Goal: Check status: Check status

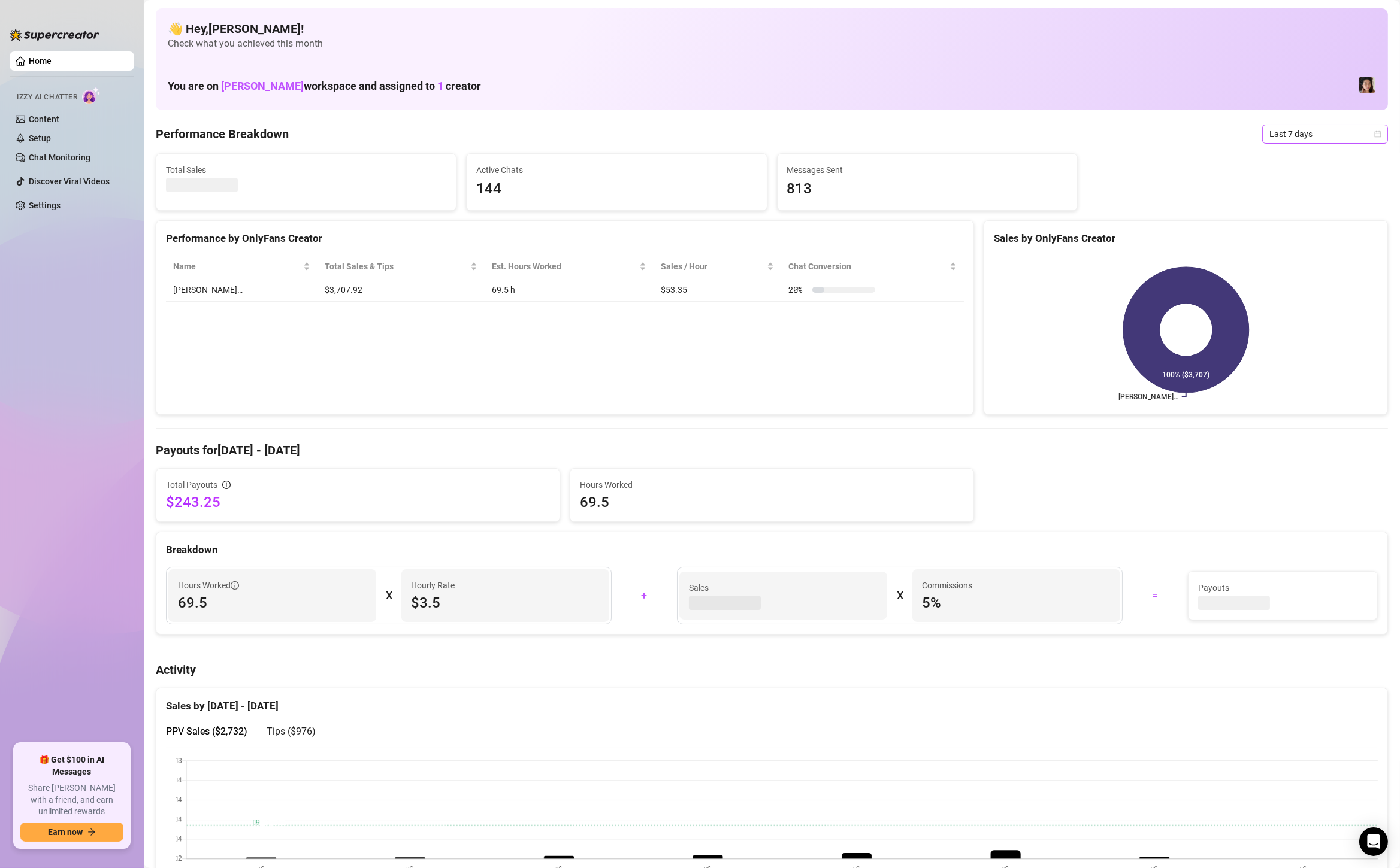
click at [1285, 139] on span "Last 7 days" at bounding box center [1325, 134] width 111 height 18
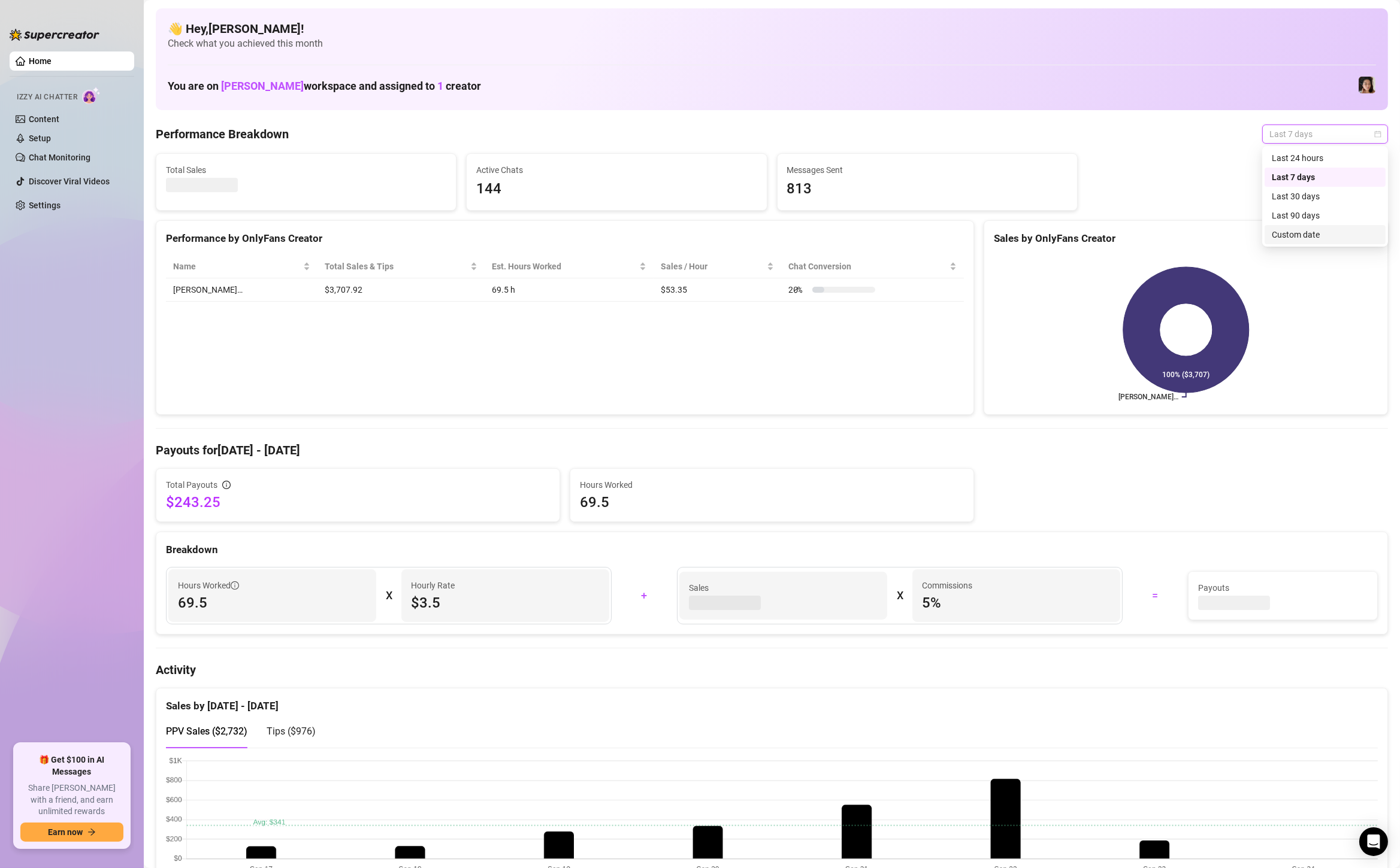
click at [1297, 237] on div "Custom date" at bounding box center [1325, 235] width 107 height 13
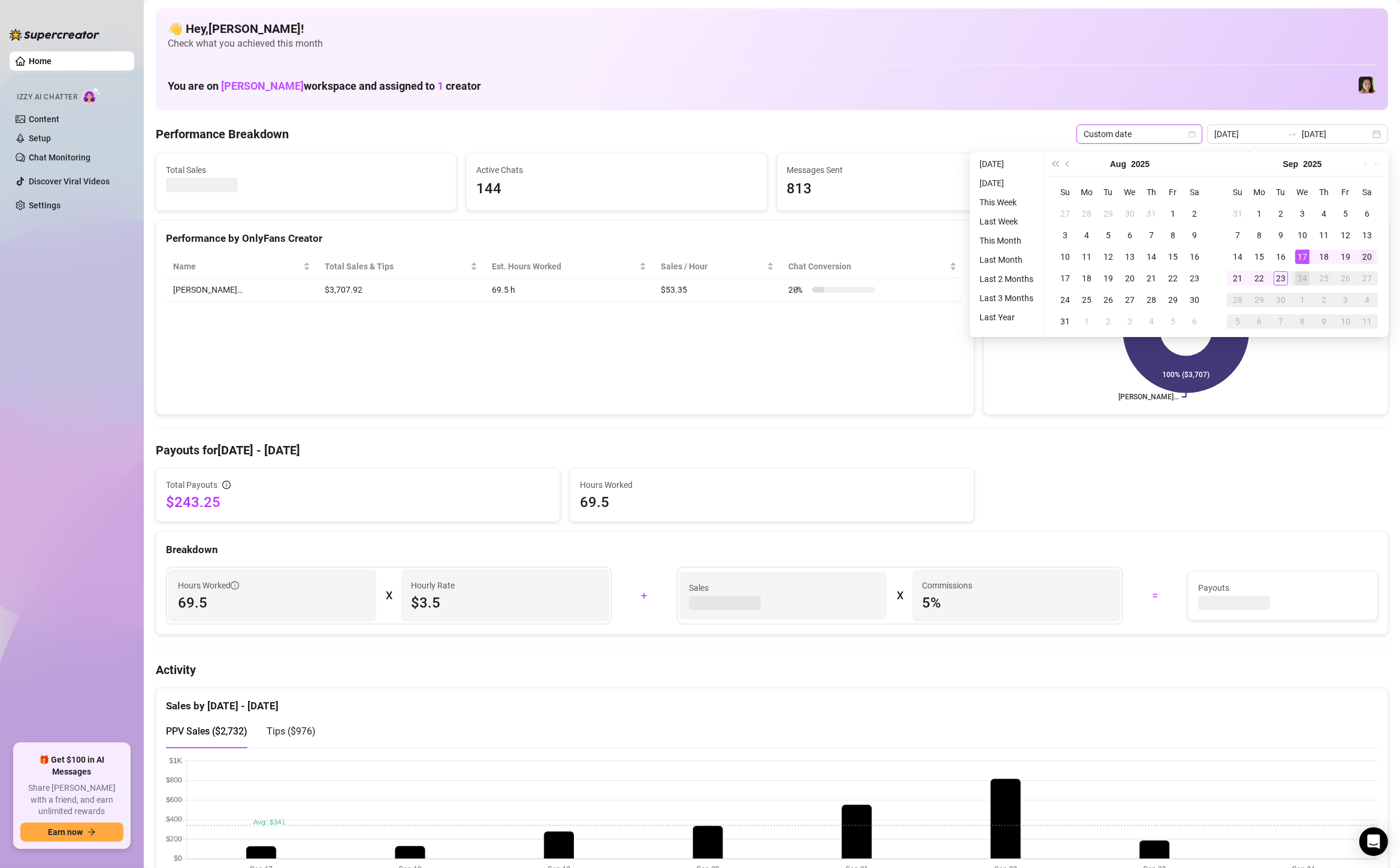
type input "[DATE]"
click at [1370, 254] on div "20" at bounding box center [1366, 256] width 14 height 14
type input "[DATE]"
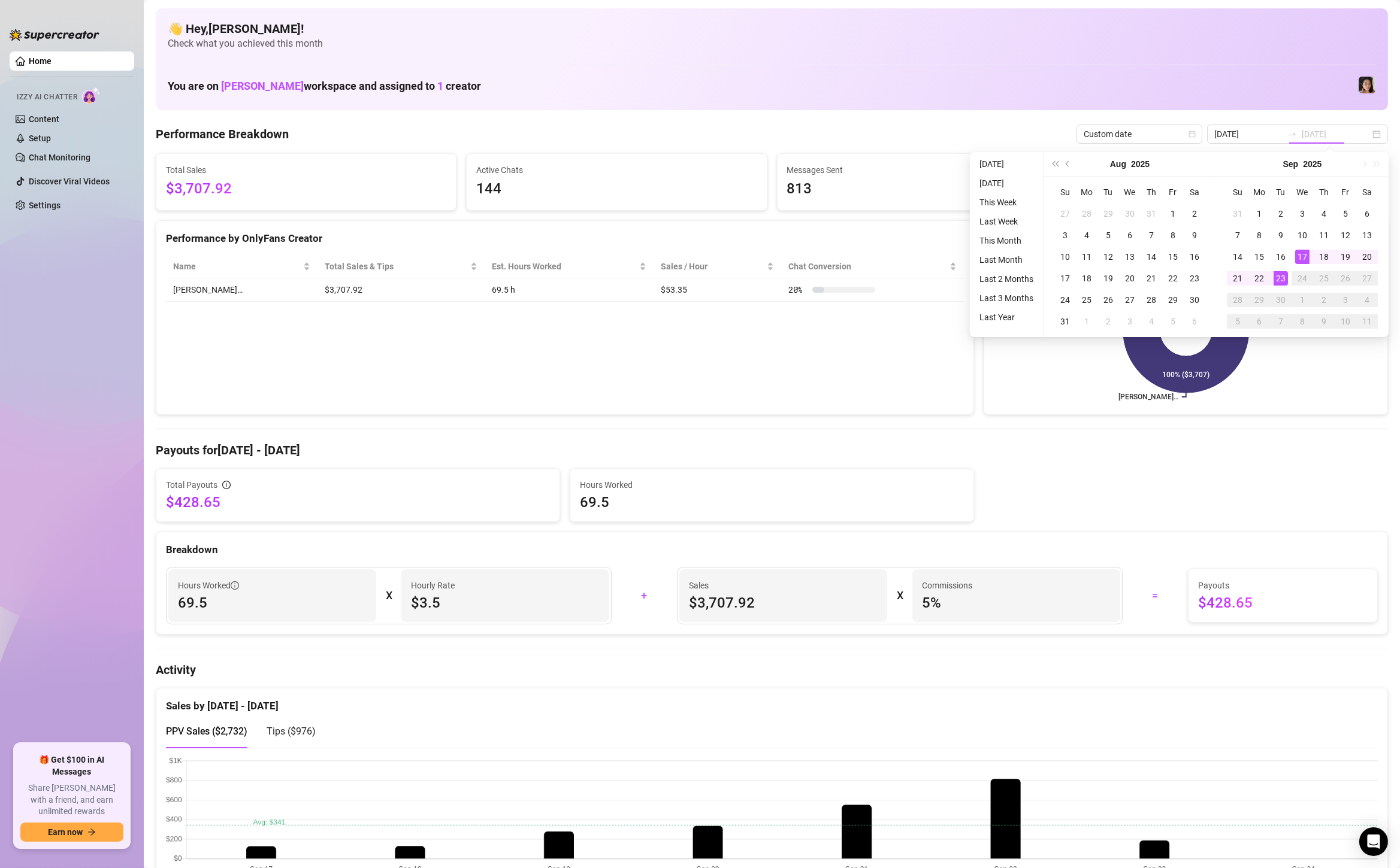
click at [1277, 281] on div "23" at bounding box center [1279, 278] width 14 height 14
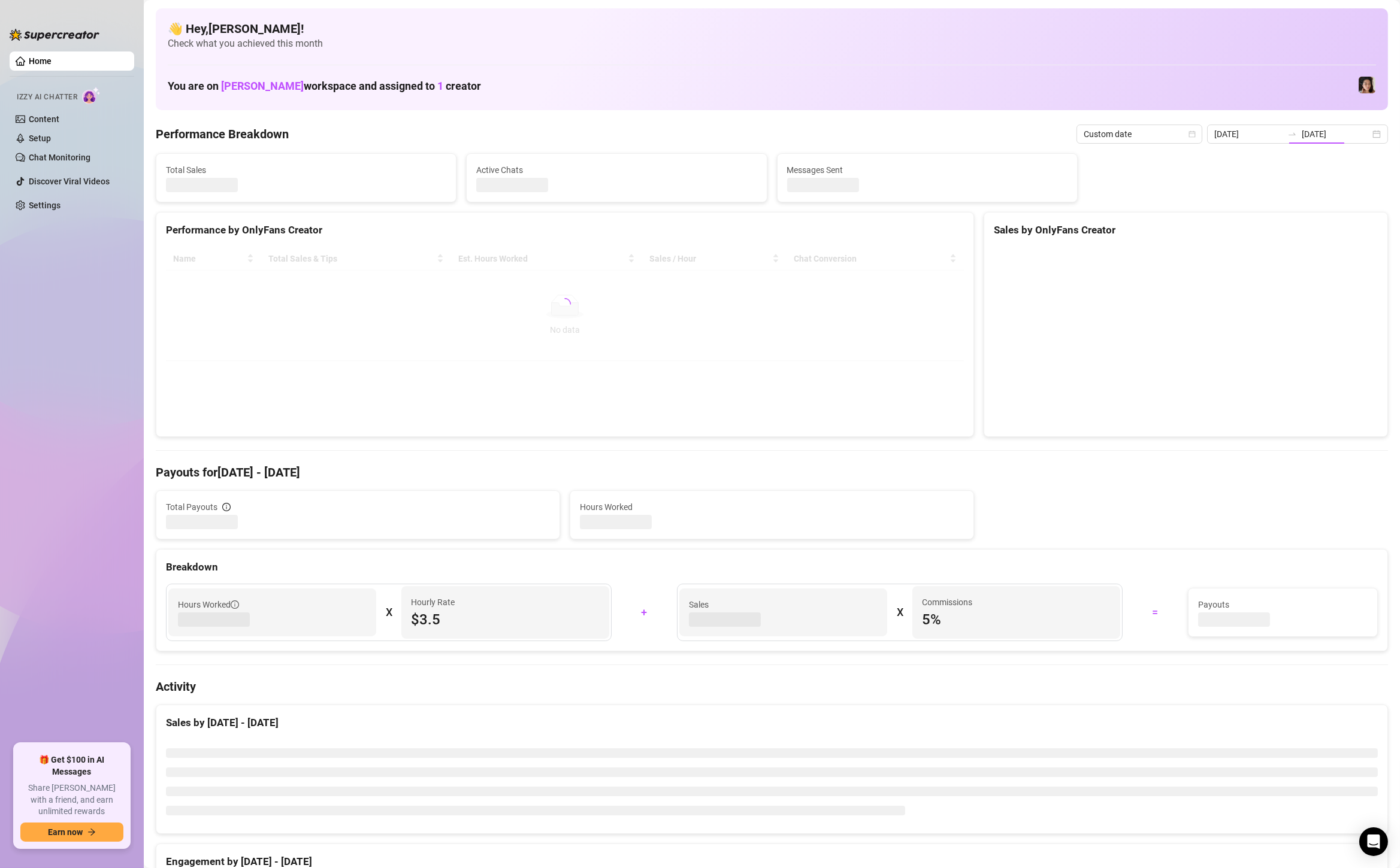
type input "[DATE]"
click at [1370, 134] on div "[DATE] [DATE]" at bounding box center [1297, 134] width 181 height 19
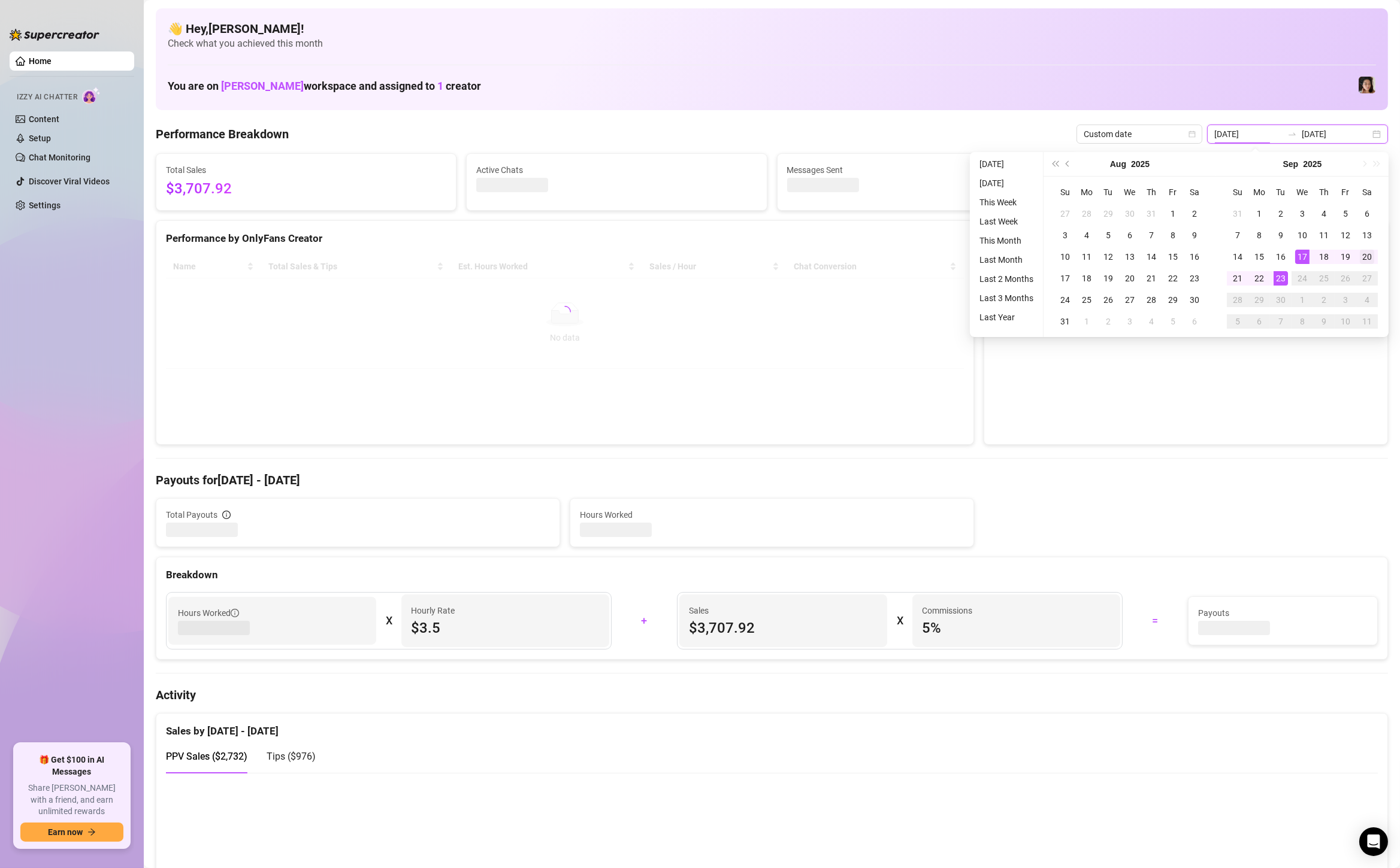
type input "[DATE]"
click at [1368, 260] on div "20" at bounding box center [1366, 256] width 14 height 14
type input "[DATE]"
click at [1282, 285] on div "23" at bounding box center [1279, 278] width 14 height 14
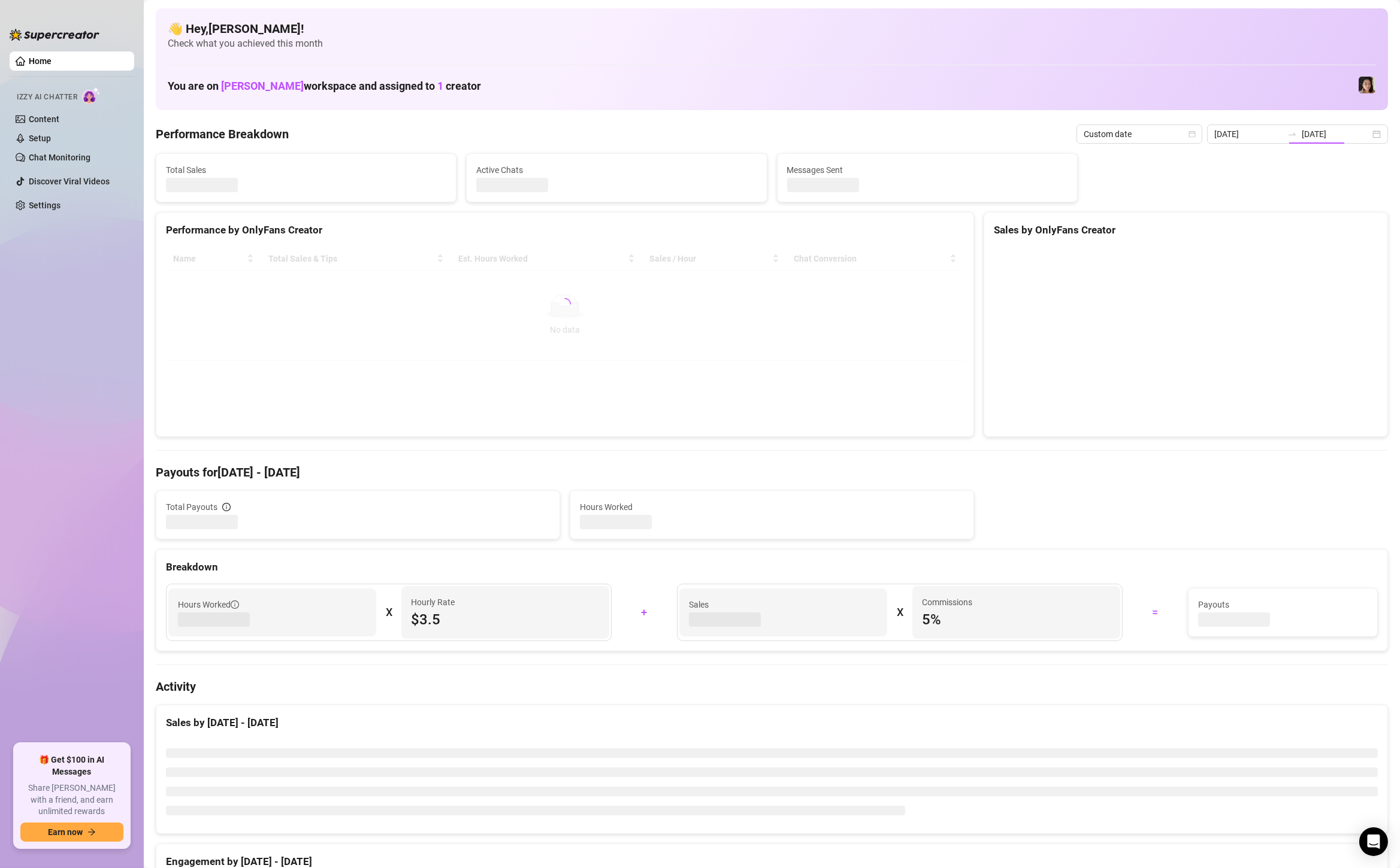
type input "2025-09-20"
